Goal: Information Seeking & Learning: Check status

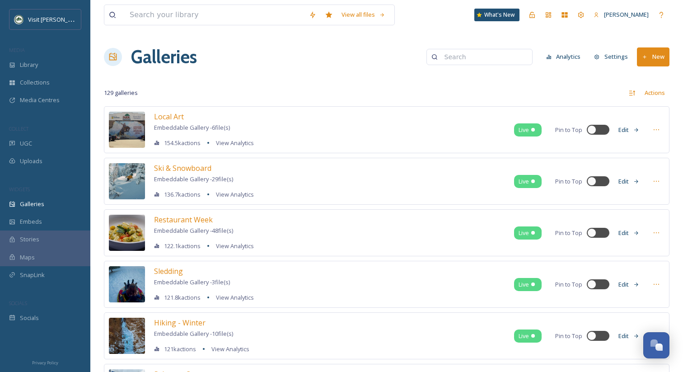
click at [565, 60] on button "Analytics" at bounding box center [563, 57] width 44 height 18
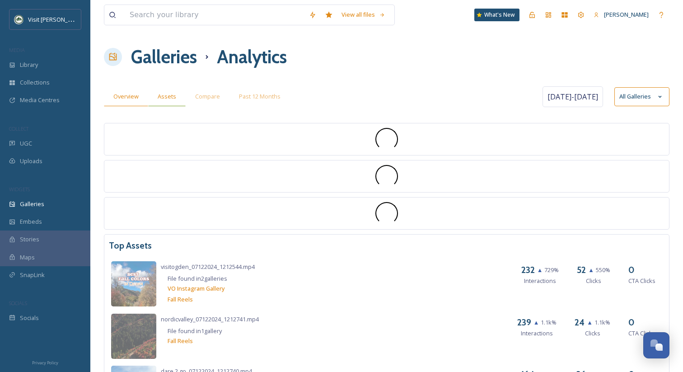
click at [171, 100] on span "Assets" at bounding box center [167, 96] width 19 height 9
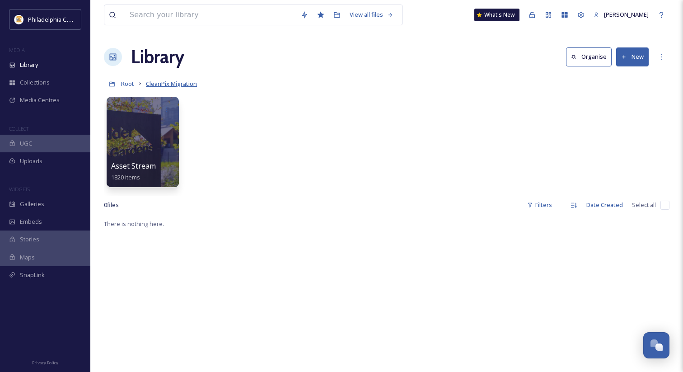
click at [175, 85] on span "CleanPix Migration" at bounding box center [171, 83] width 51 height 8
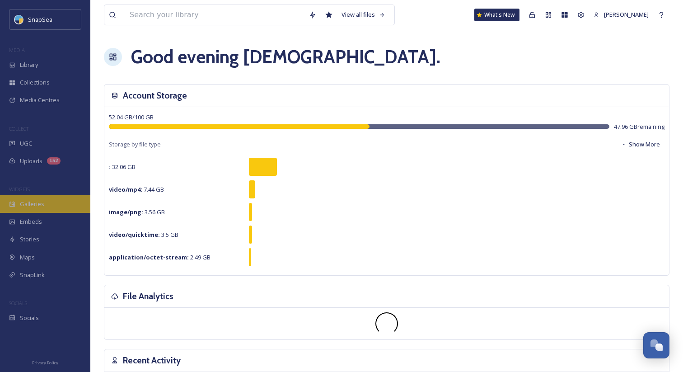
click at [48, 208] on div "Galleries" at bounding box center [45, 204] width 90 height 18
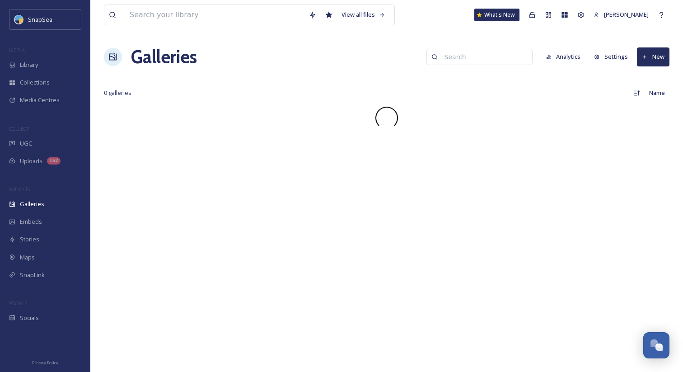
click at [561, 58] on button "Analytics" at bounding box center [563, 57] width 44 height 18
